Goal: Transaction & Acquisition: Purchase product/service

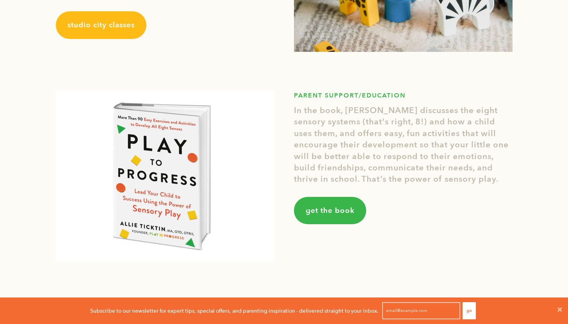
scroll to position [1078, 0]
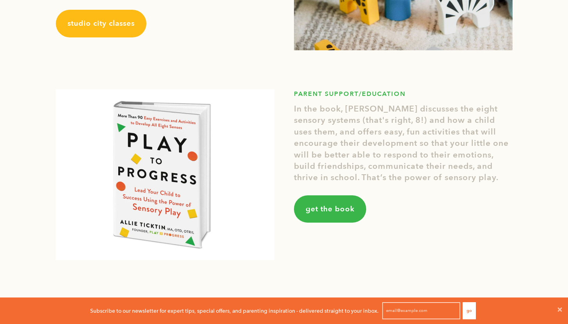
click at [343, 209] on span "get the book" at bounding box center [329, 209] width 49 height 10
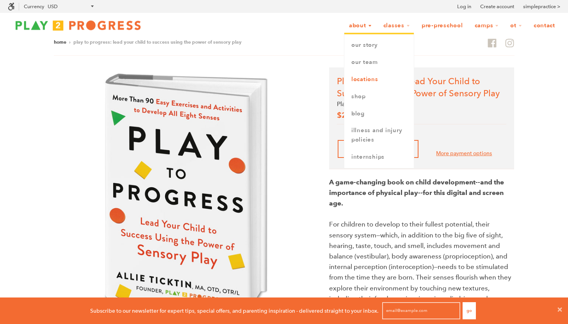
click at [361, 80] on link "Locations" at bounding box center [378, 79] width 69 height 17
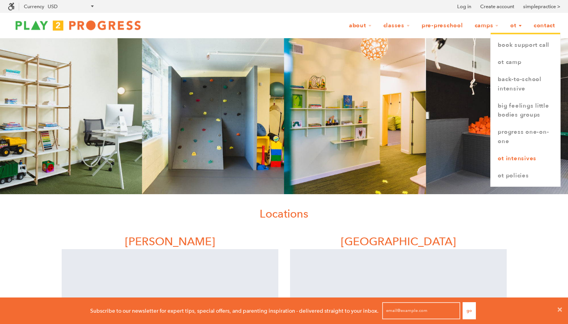
click at [521, 159] on link "OT Intensives" at bounding box center [524, 158] width 69 height 17
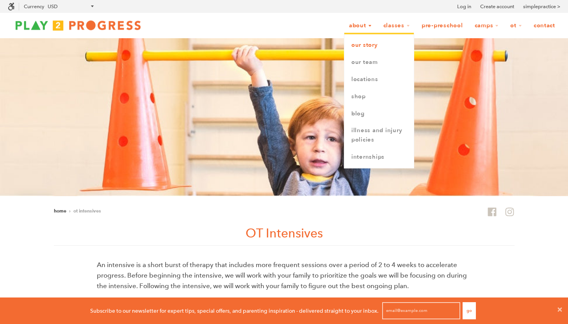
click at [369, 48] on link "Our Story" at bounding box center [378, 45] width 69 height 17
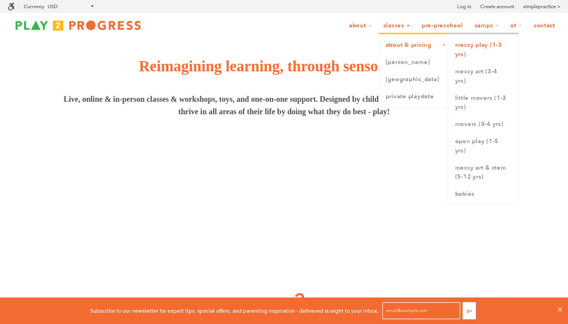
click at [462, 48] on link "Messy Play (1-3 yrs)" at bounding box center [483, 50] width 70 height 27
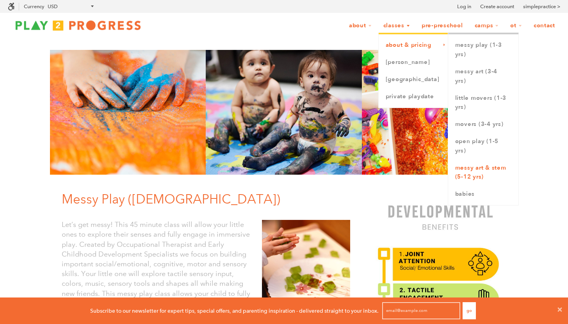
click at [474, 172] on link "Messy Art & STEM (5-12 yrs)" at bounding box center [483, 173] width 70 height 27
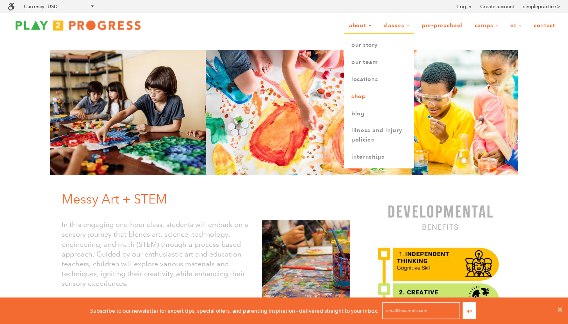
click at [361, 98] on link "Shop" at bounding box center [378, 96] width 69 height 17
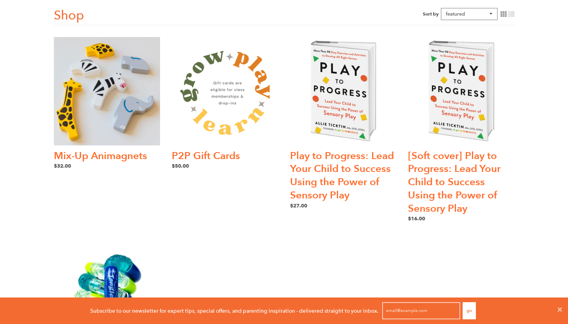
scroll to position [48, 0]
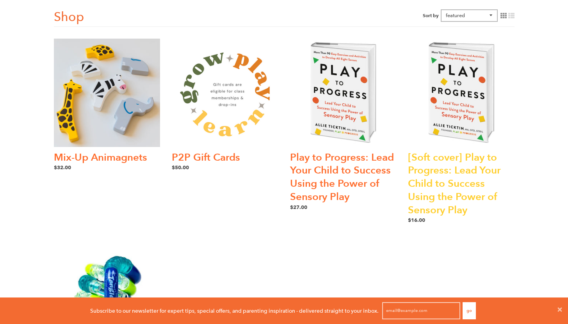
click at [475, 161] on link "[Soft cover] Play to Progress: Lead Your Child to Success Using the Power of Se…" at bounding box center [454, 184] width 92 height 67
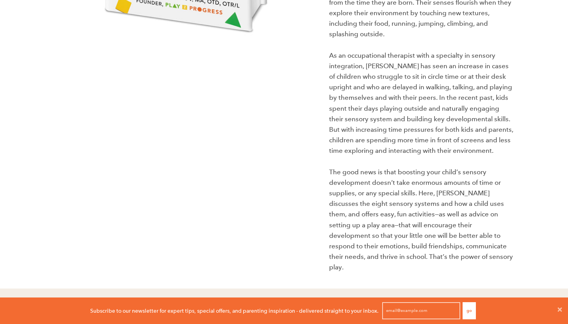
scroll to position [289, 0]
